Goal: Check status: Check status

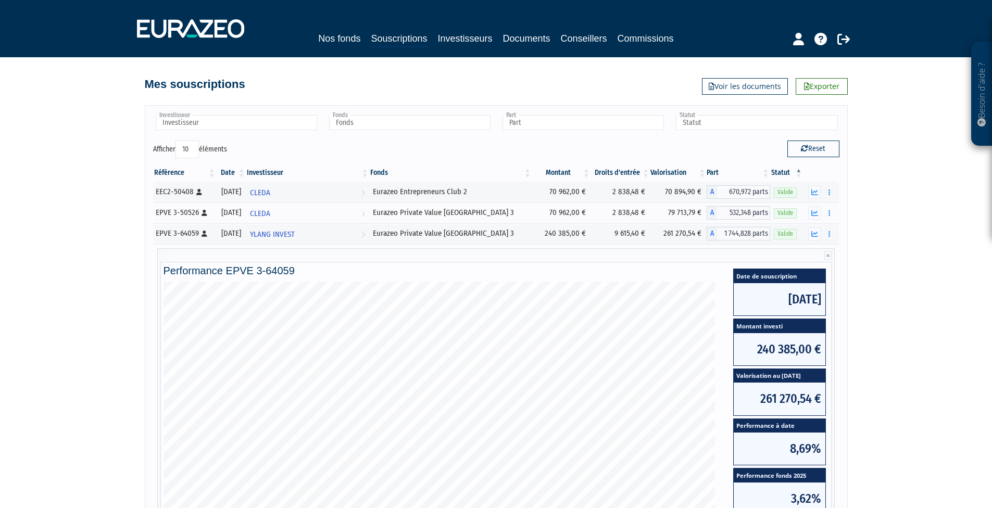
drag, startPoint x: 49, startPoint y: 381, endPoint x: 91, endPoint y: 264, distance: 124.2
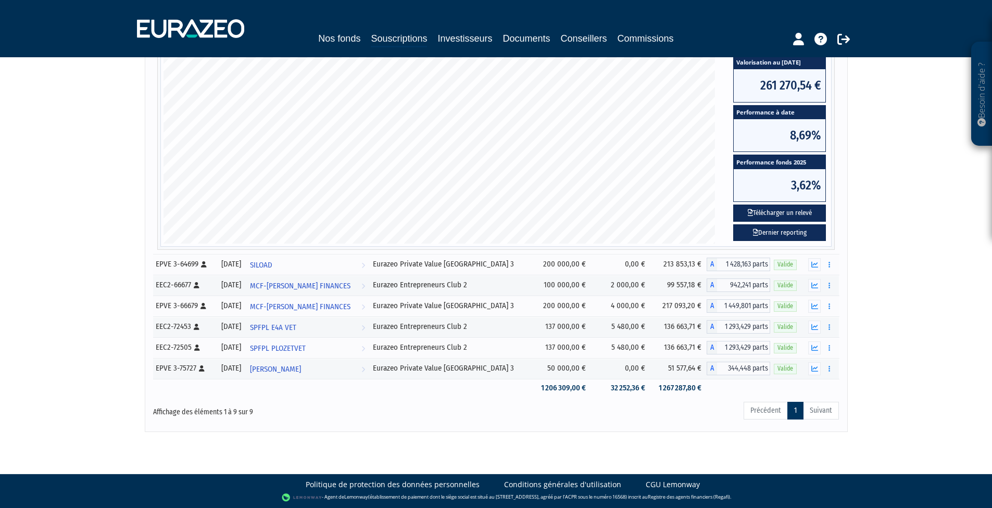
drag, startPoint x: 94, startPoint y: 268, endPoint x: 81, endPoint y: 320, distance: 54.1
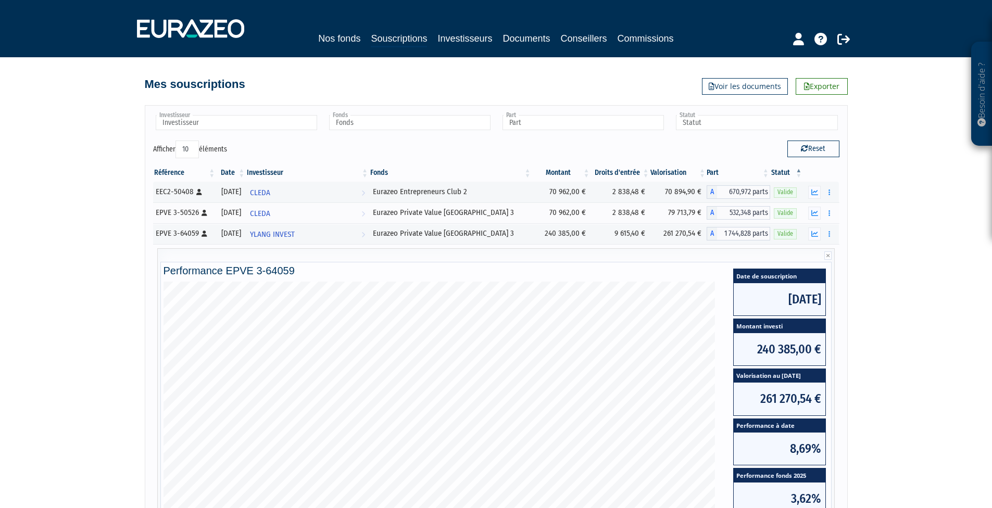
drag, startPoint x: 81, startPoint y: 320, endPoint x: 94, endPoint y: 236, distance: 84.9
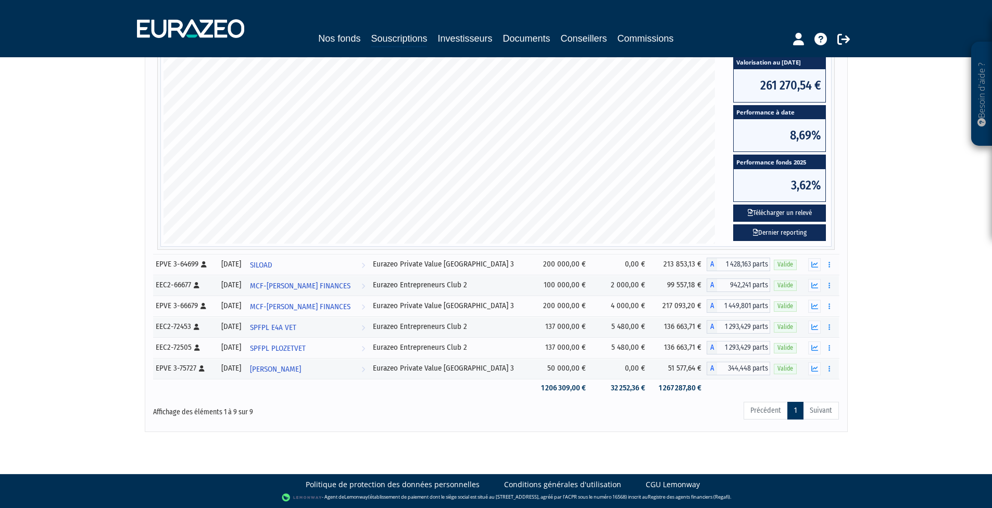
drag, startPoint x: 94, startPoint y: 257, endPoint x: 93, endPoint y: 286, distance: 29.2
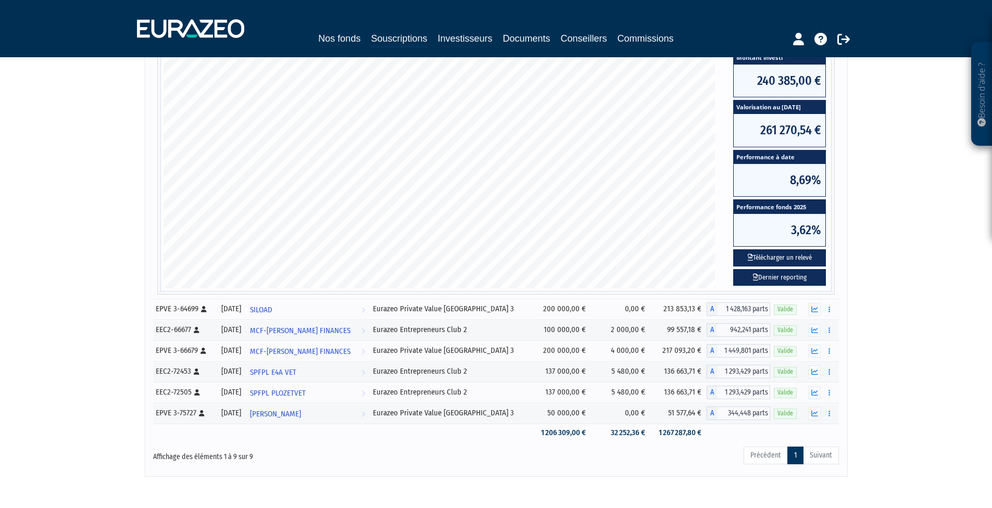
scroll to position [42, 0]
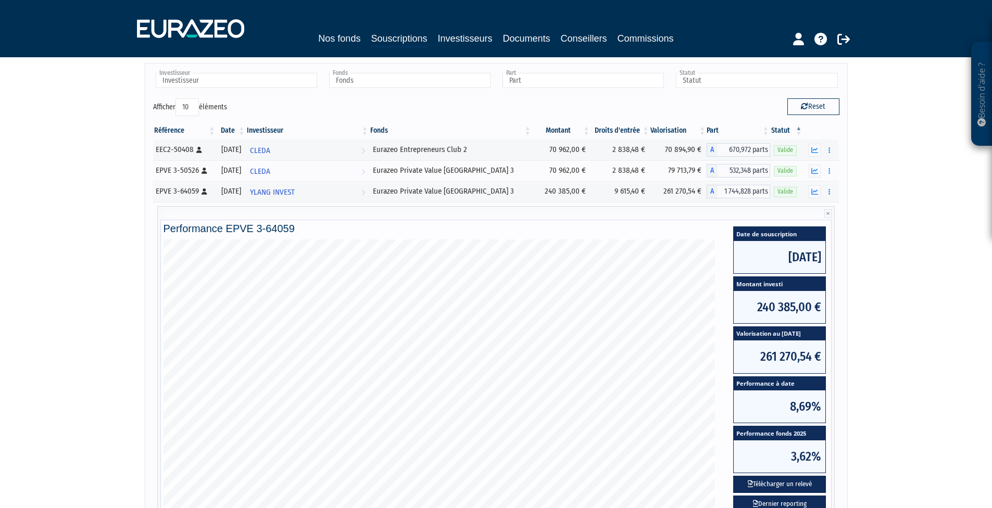
drag, startPoint x: 93, startPoint y: 257, endPoint x: 92, endPoint y: 199, distance: 58.4
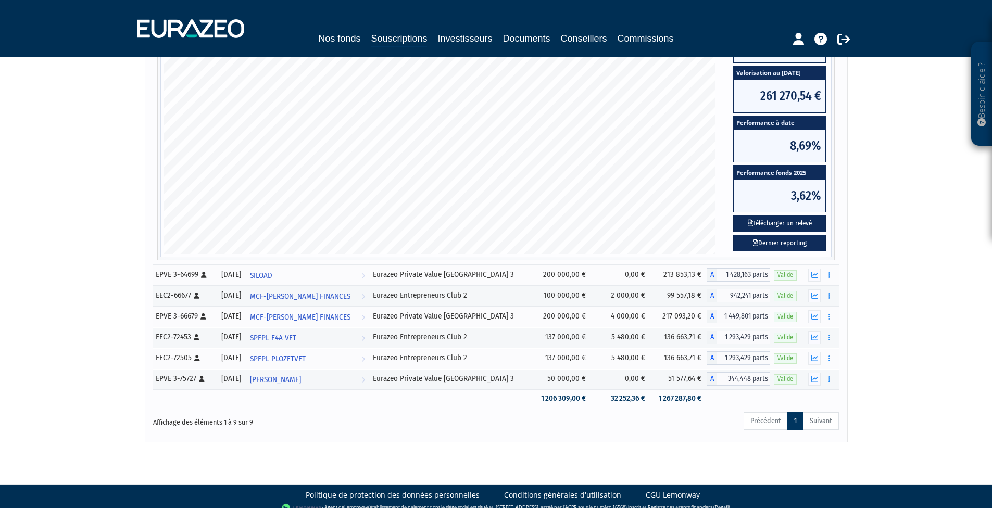
drag, startPoint x: 872, startPoint y: 194, endPoint x: 877, endPoint y: 273, distance: 78.8
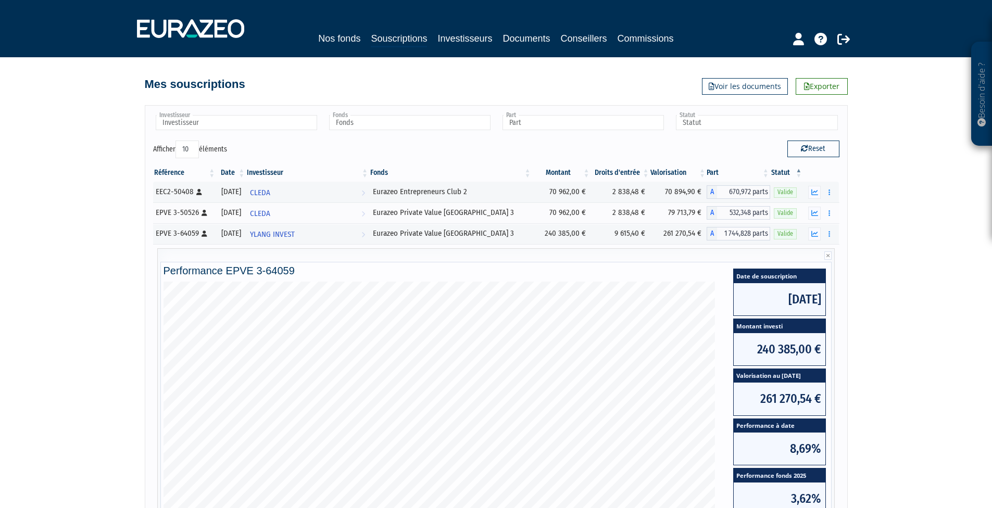
drag, startPoint x: 889, startPoint y: 220, endPoint x: 904, endPoint y: 166, distance: 56.1
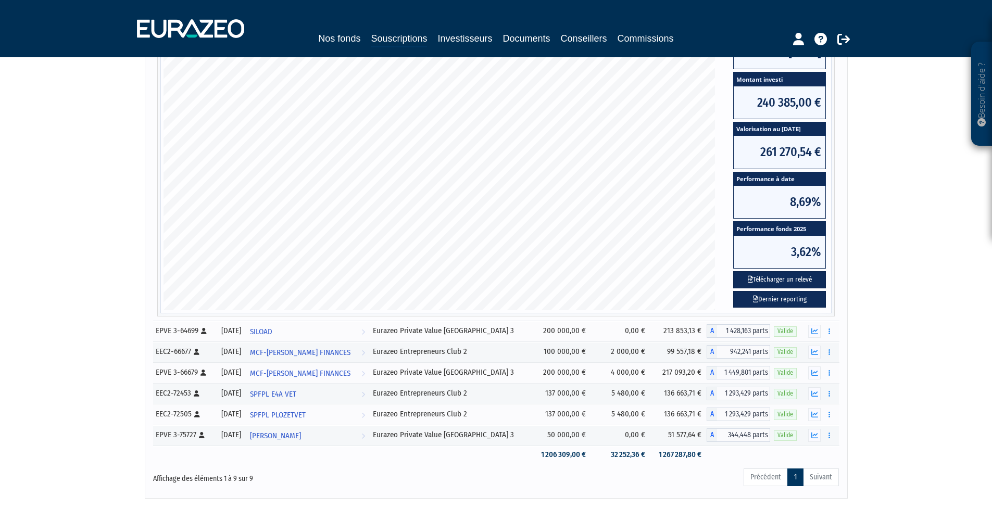
drag, startPoint x: 902, startPoint y: 176, endPoint x: 885, endPoint y: 304, distance: 129.8
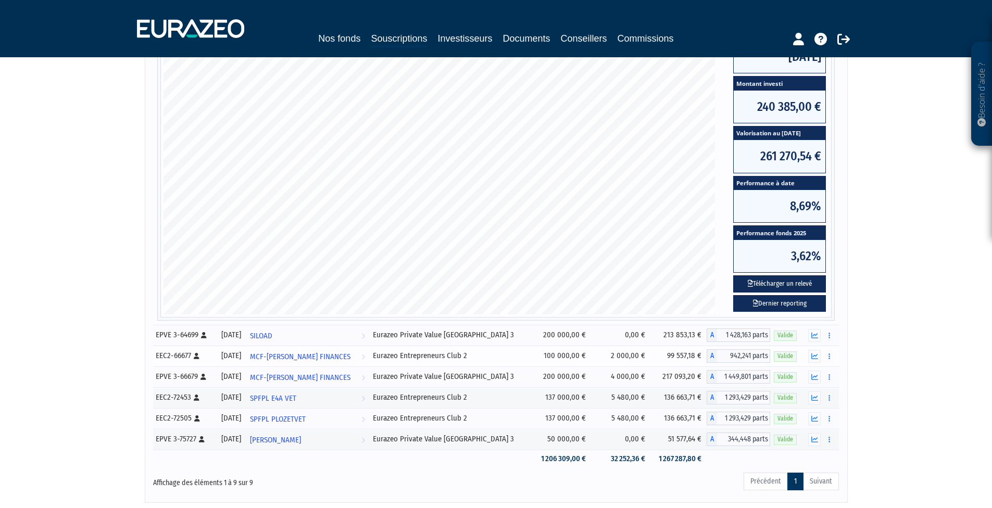
drag, startPoint x: 802, startPoint y: 339, endPoint x: 802, endPoint y: 321, distance: 17.2
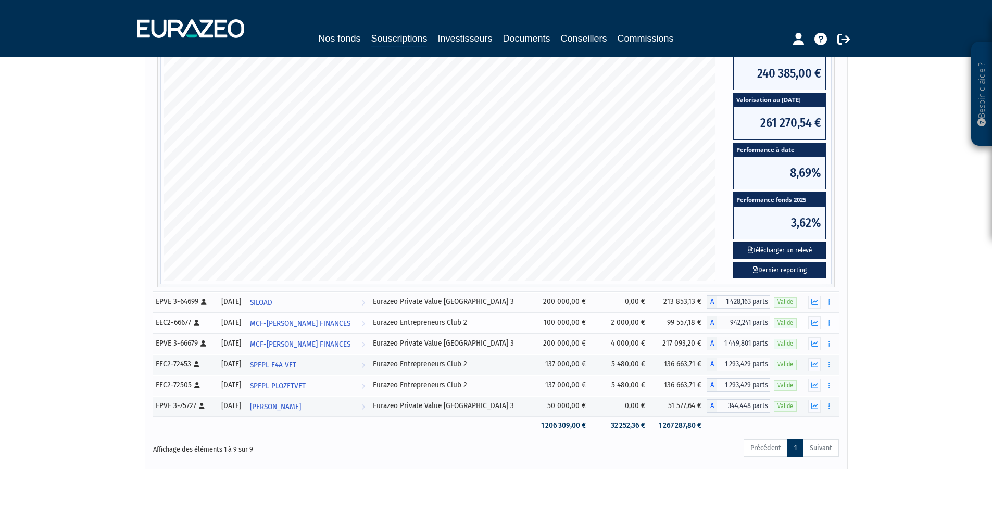
drag, startPoint x: 802, startPoint y: 321, endPoint x: 803, endPoint y: 340, distance: 18.2
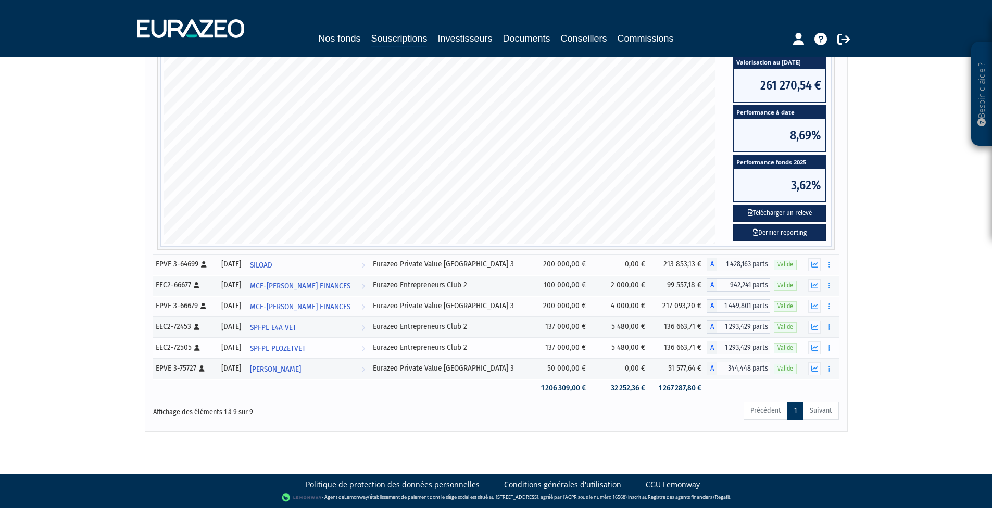
drag, startPoint x: 802, startPoint y: 344, endPoint x: 800, endPoint y: 366, distance: 22.0
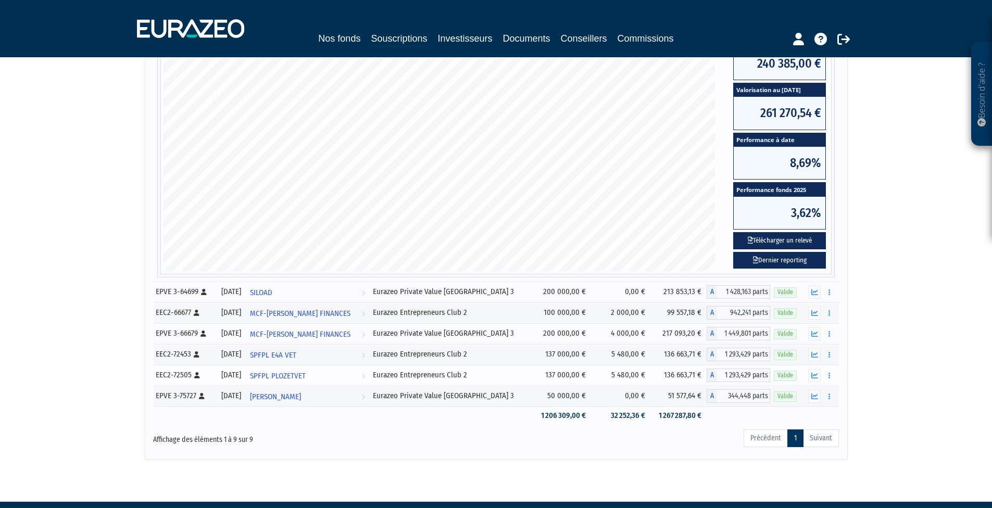
drag, startPoint x: 800, startPoint y: 360, endPoint x: 802, endPoint y: 347, distance: 12.7
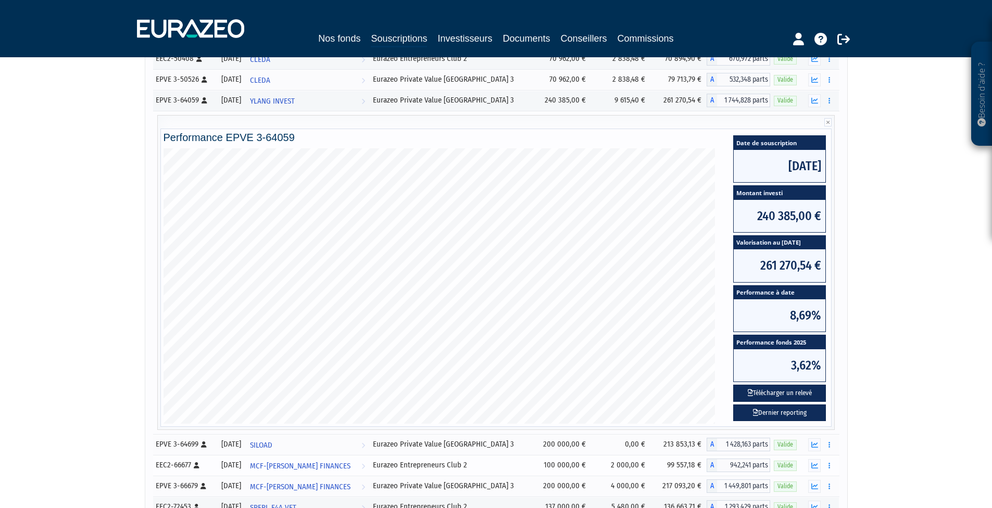
drag, startPoint x: 803, startPoint y: 340, endPoint x: 806, endPoint y: 321, distance: 19.0
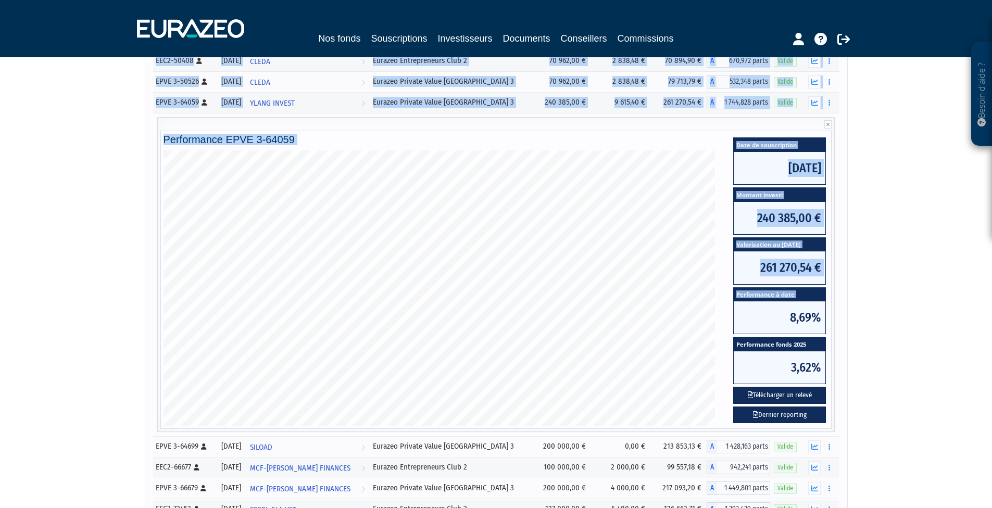
drag, startPoint x: 793, startPoint y: 310, endPoint x: 862, endPoint y: 319, distance: 69.9
click at [862, 319] on div "Besoin d'aide ? × J'ai besoin d'aide Si vous avez une question à propos du fonc…" at bounding box center [496, 242] width 992 height 746
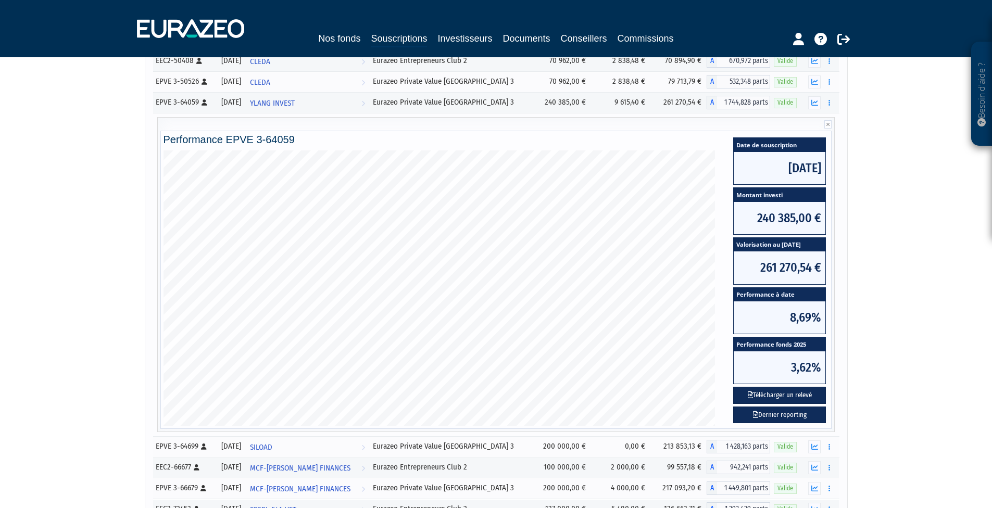
click at [863, 319] on div "Besoin d'aide ? × J'ai besoin d'aide Si vous avez une question à propos du fonc…" at bounding box center [496, 242] width 992 height 746
drag, startPoint x: 819, startPoint y: 314, endPoint x: 742, endPoint y: 314, distance: 77.1
click at [742, 314] on span "8,69%" at bounding box center [780, 318] width 92 height 32
click at [742, 313] on span "8,69%" at bounding box center [780, 318] width 92 height 32
click at [807, 268] on span "261 270,54 €" at bounding box center [780, 268] width 92 height 32
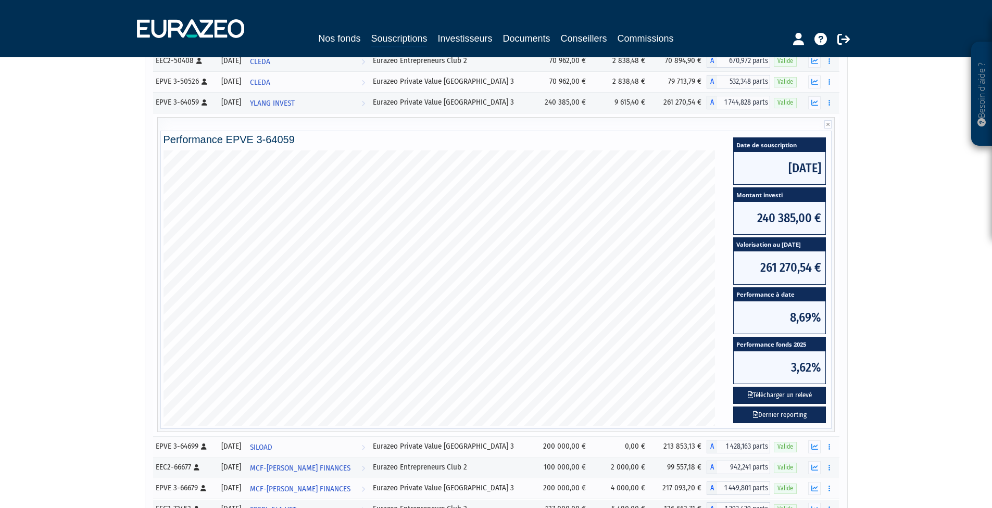
click at [817, 268] on span "261 270,54 €" at bounding box center [780, 268] width 92 height 32
drag, startPoint x: 817, startPoint y: 268, endPoint x: 778, endPoint y: 214, distance: 66.5
click at [778, 214] on span "240 385,00 €" at bounding box center [780, 218] width 92 height 32
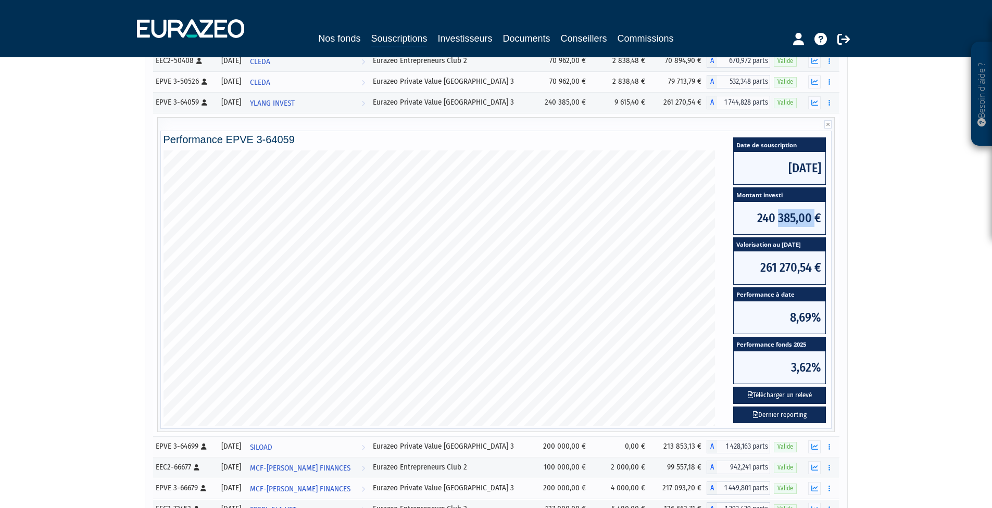
click at [778, 214] on span "240 385,00 €" at bounding box center [780, 218] width 92 height 32
drag, startPoint x: 778, startPoint y: 214, endPoint x: 768, endPoint y: 156, distance: 58.2
click at [768, 156] on span "[DATE]" at bounding box center [780, 168] width 92 height 32
click at [761, 169] on span "[DATE]" at bounding box center [780, 168] width 92 height 32
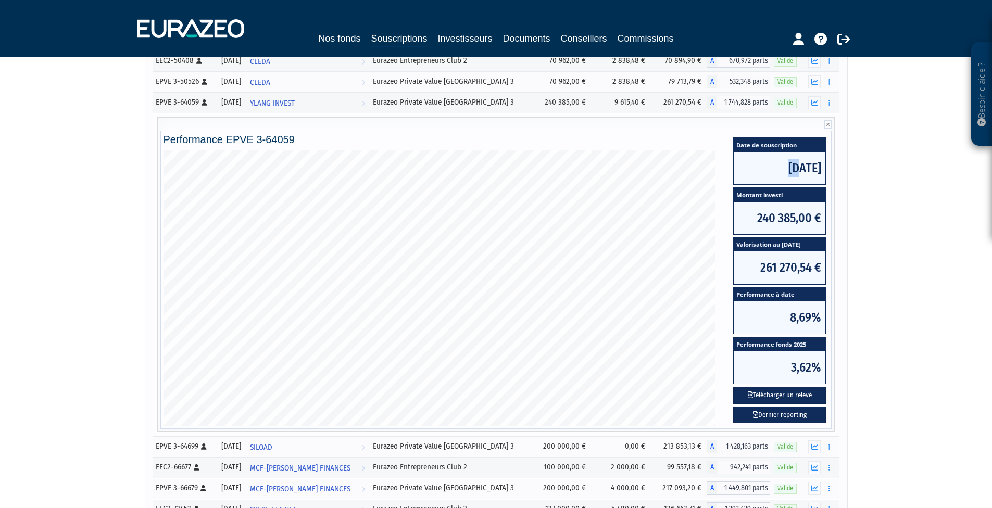
click at [761, 168] on span "[DATE]" at bounding box center [780, 168] width 92 height 32
drag, startPoint x: 761, startPoint y: 168, endPoint x: 769, endPoint y: 221, distance: 53.6
click at [769, 221] on span "240 385,00 €" at bounding box center [780, 218] width 92 height 32
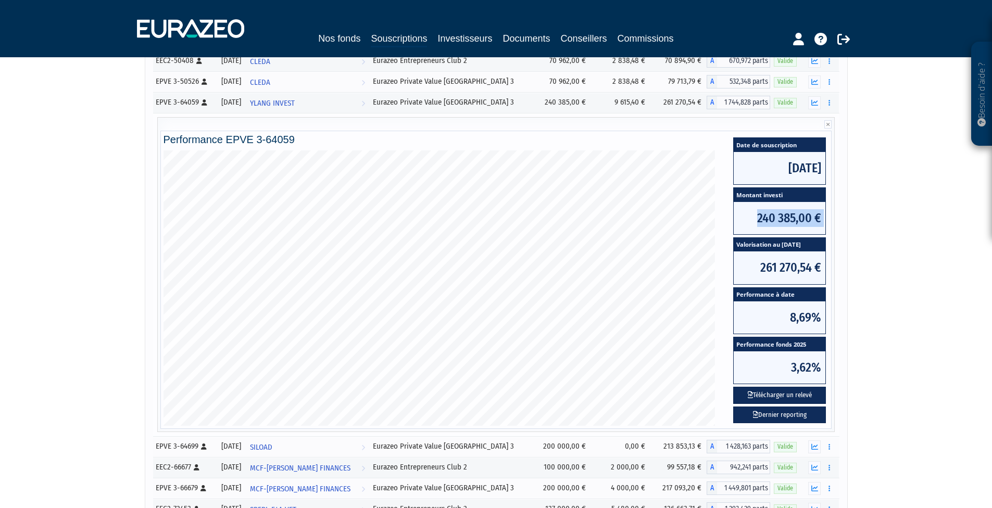
click at [769, 221] on span "240 385,00 €" at bounding box center [780, 218] width 92 height 32
drag, startPoint x: 769, startPoint y: 221, endPoint x: 776, endPoint y: 266, distance: 45.9
click at [776, 260] on span "261 270,54 €" at bounding box center [780, 268] width 92 height 32
click at [776, 270] on span "261 270,54 €" at bounding box center [780, 268] width 92 height 32
click at [779, 270] on span "261 270,54 €" at bounding box center [780, 268] width 92 height 32
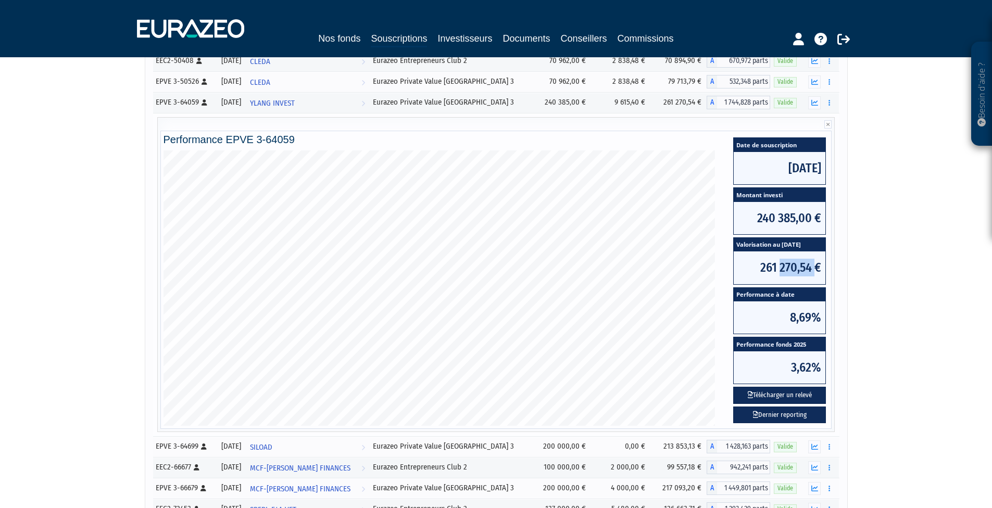
click at [779, 270] on span "261 270,54 €" at bounding box center [780, 268] width 92 height 32
drag, startPoint x: 779, startPoint y: 270, endPoint x: 803, endPoint y: 320, distance: 55.7
click at [803, 321] on span "8,69%" at bounding box center [780, 318] width 92 height 32
click at [803, 320] on span "8,69%" at bounding box center [780, 318] width 92 height 32
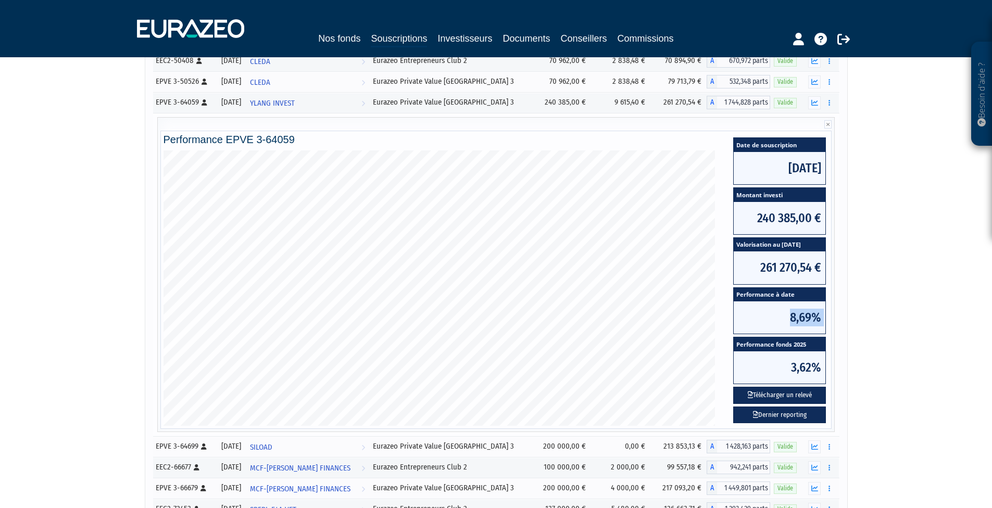
click at [803, 320] on span "8,69%" at bounding box center [780, 318] width 92 height 32
drag, startPoint x: 803, startPoint y: 320, endPoint x: 809, endPoint y: 361, distance: 41.1
click at [809, 361] on span "3,62%" at bounding box center [780, 368] width 92 height 32
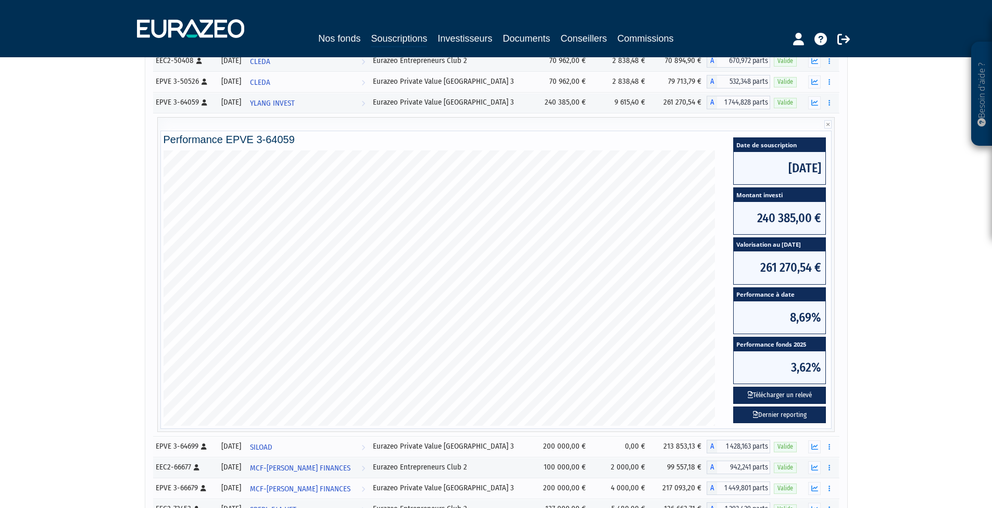
drag, startPoint x: 809, startPoint y: 361, endPoint x: 858, endPoint y: 389, distance: 56.7
click at [858, 389] on div "Besoin d'aide ? × J'ai besoin d'aide Si vous avez une question à propos du fonc…" at bounding box center [496, 242] width 992 height 746
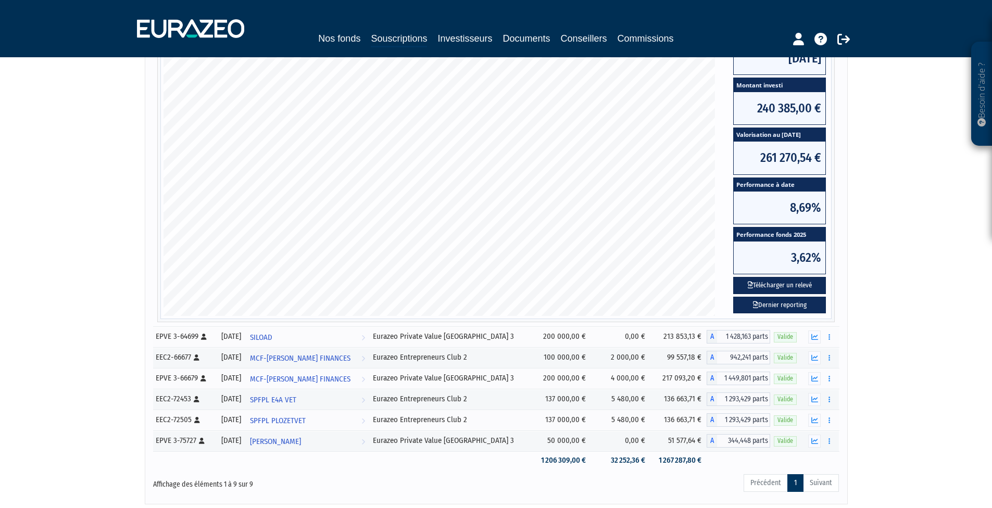
drag, startPoint x: 859, startPoint y: 389, endPoint x: 828, endPoint y: 494, distance: 109.6
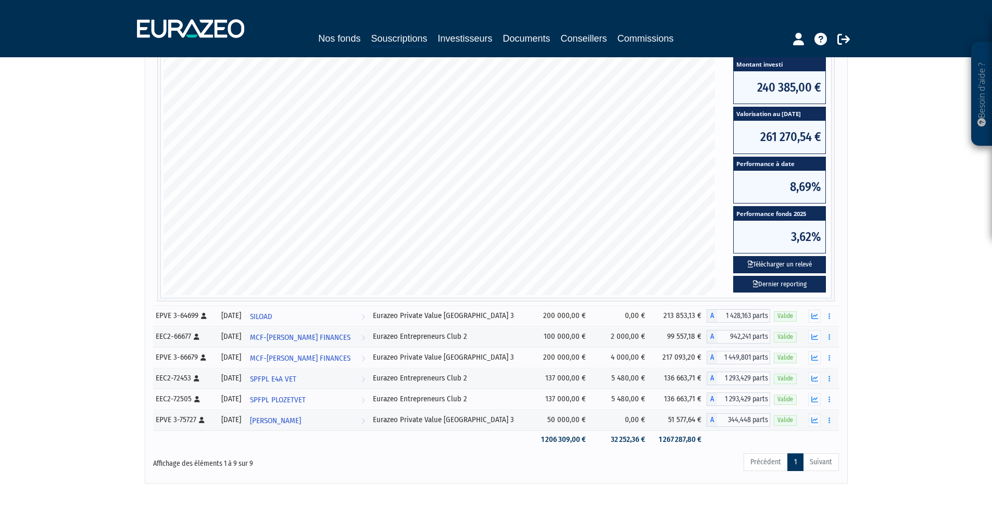
scroll to position [0, 0]
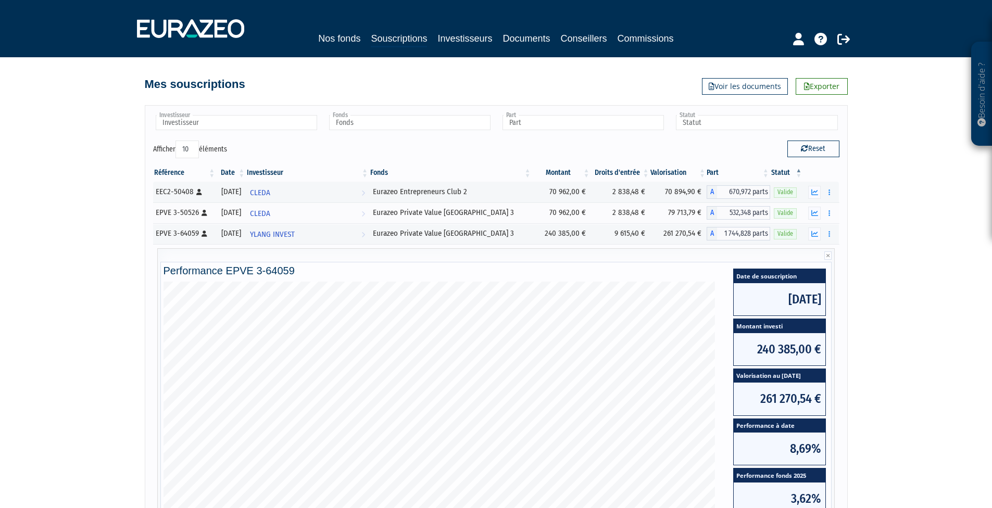
drag, startPoint x: 901, startPoint y: 322, endPoint x: 903, endPoint y: 253, distance: 68.8
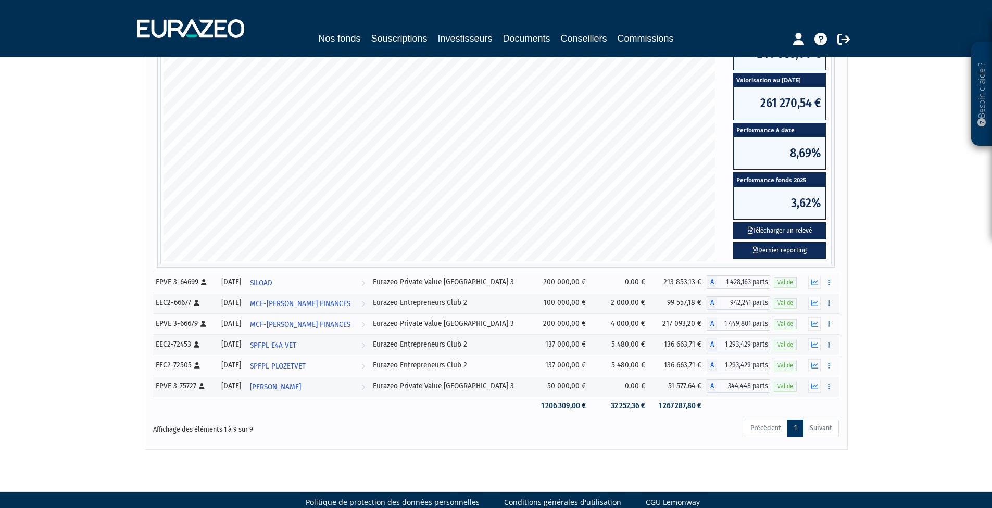
drag, startPoint x: 899, startPoint y: 327, endPoint x: 897, endPoint y: 377, distance: 49.5
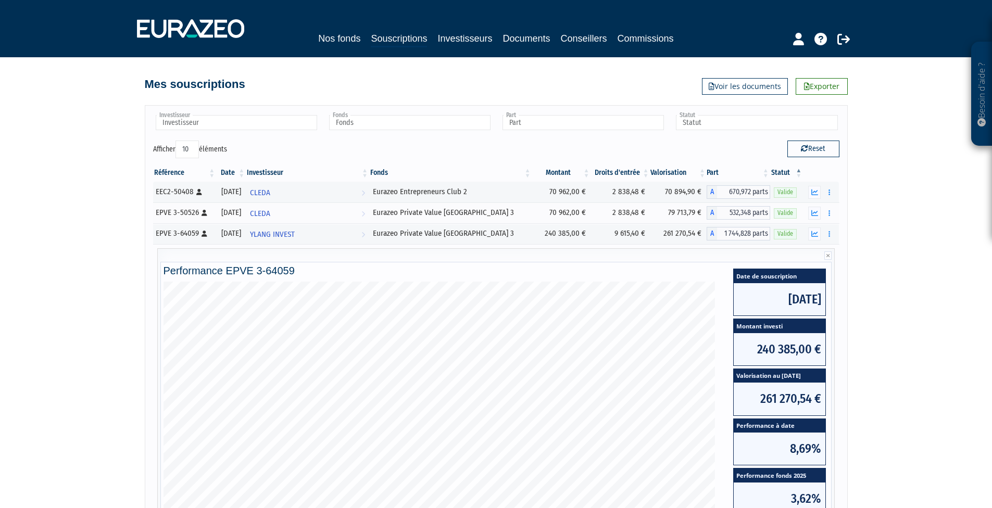
drag, startPoint x: 907, startPoint y: 208, endPoint x: 908, endPoint y: 187, distance: 21.4
